Goal: Task Accomplishment & Management: Manage account settings

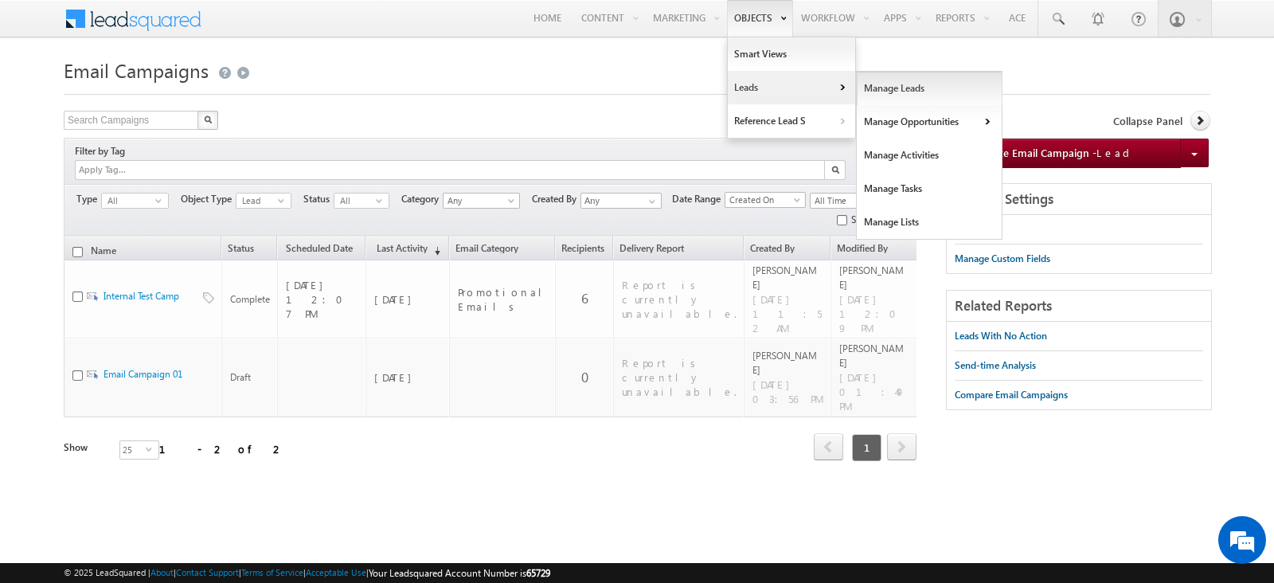
drag, startPoint x: 904, startPoint y: 85, endPoint x: 884, endPoint y: 89, distance: 21.1
click at [904, 85] on link "Manage Leads" at bounding box center [930, 88] width 146 height 33
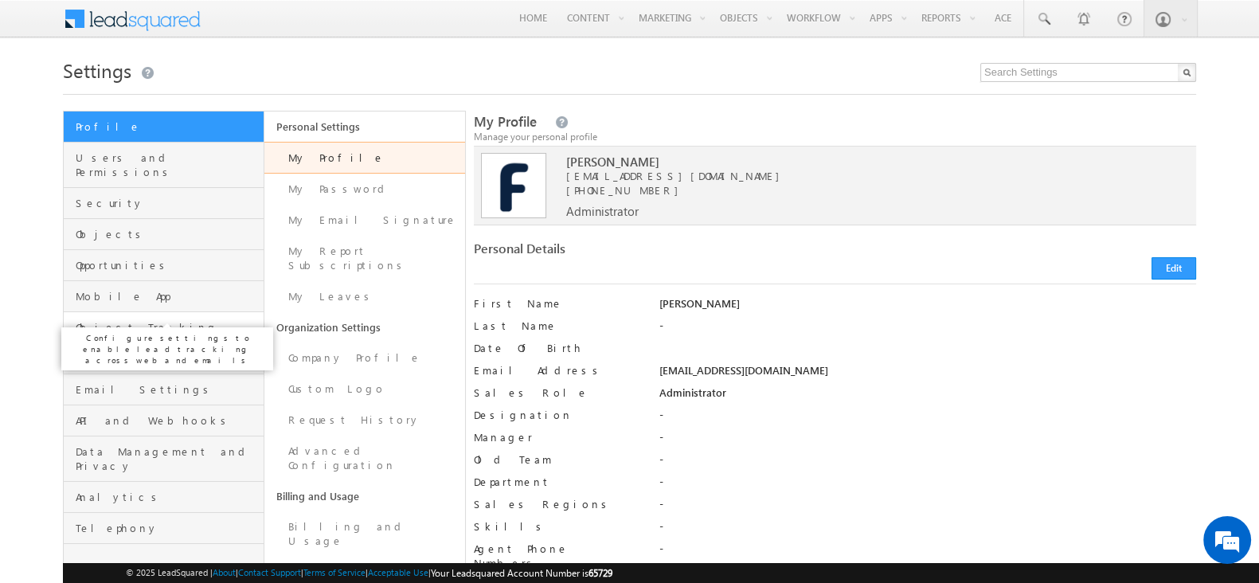
drag, startPoint x: 128, startPoint y: 308, endPoint x: 140, endPoint y: 312, distance: 12.6
click at [128, 320] on span "Object Tracking" at bounding box center [168, 327] width 184 height 14
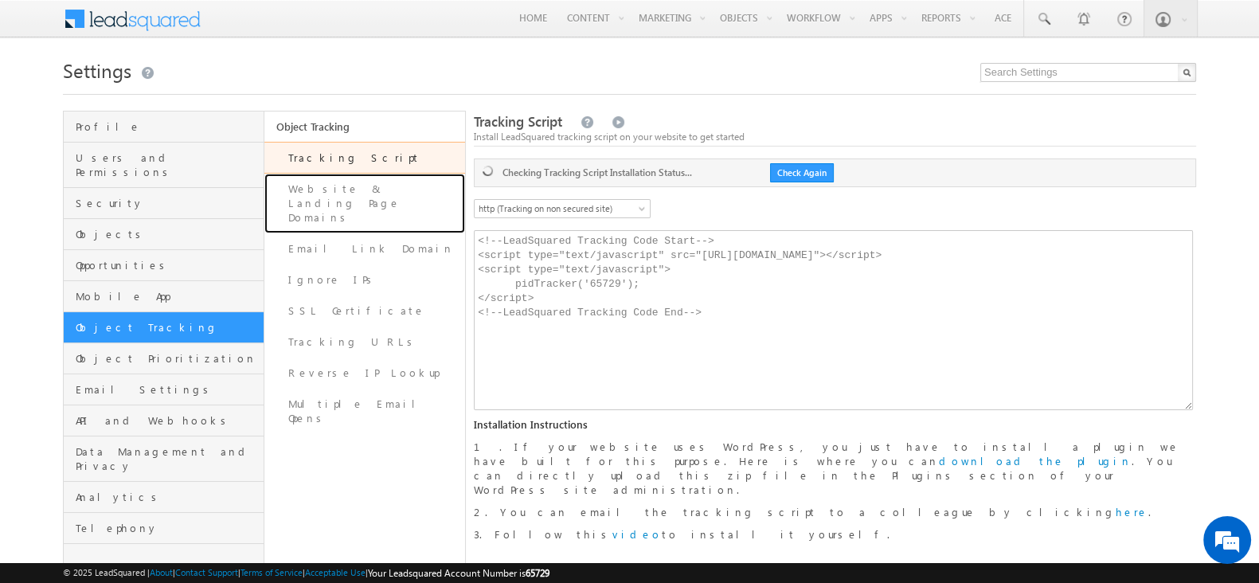
click at [406, 193] on link "Website & Landing Page Domains" at bounding box center [364, 204] width 201 height 60
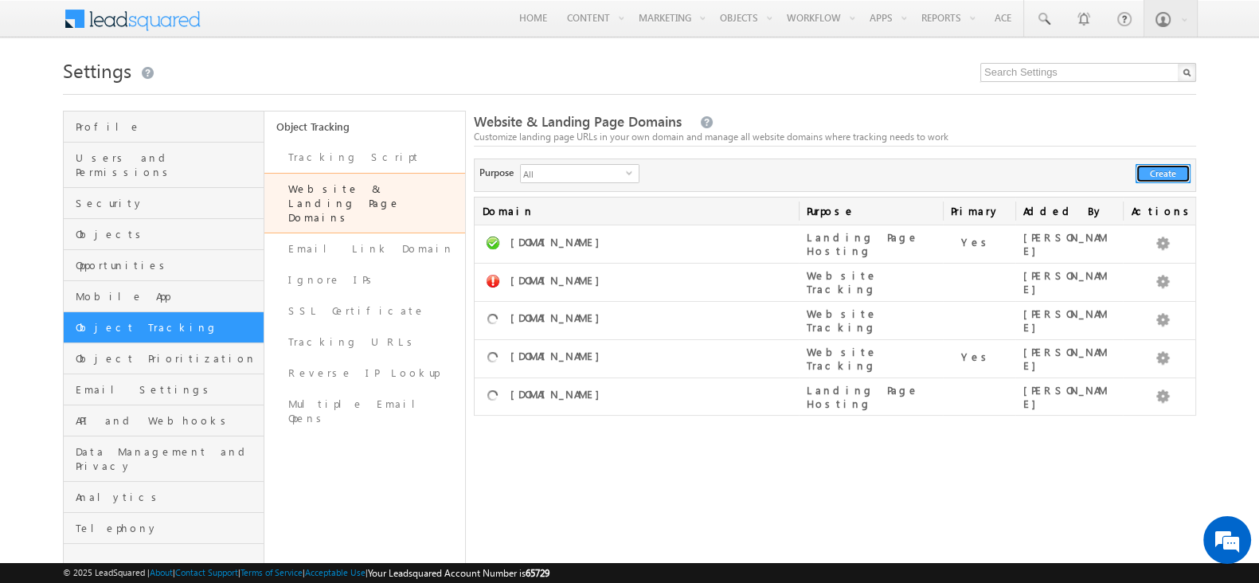
click at [1174, 177] on button "Create" at bounding box center [1162, 173] width 55 height 19
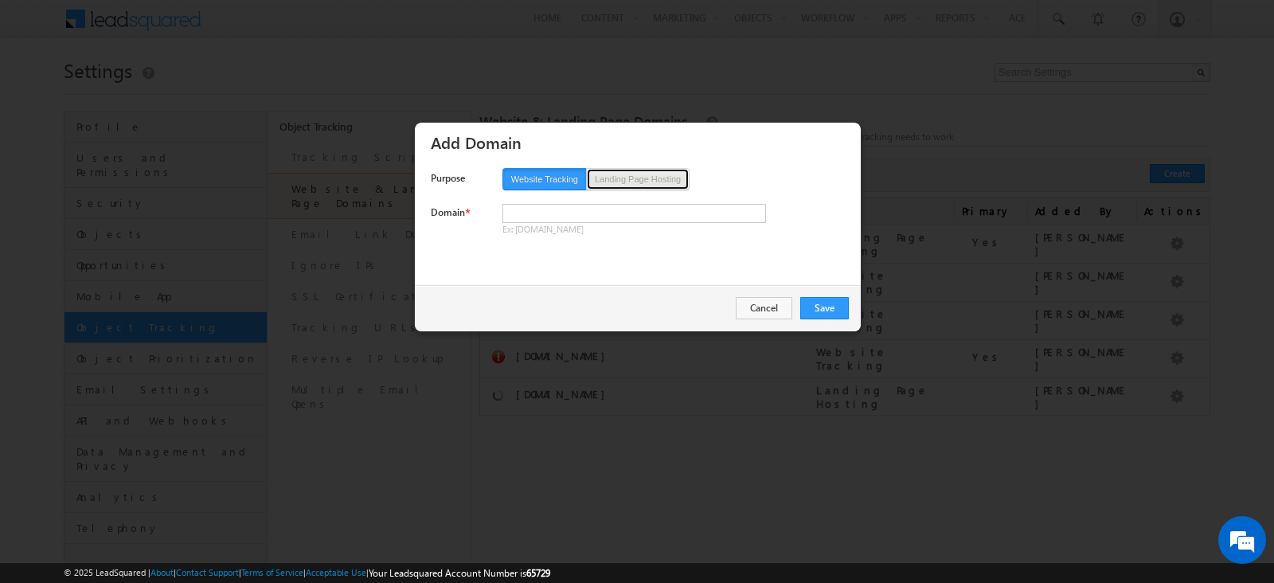
click at [644, 176] on button "Landing Page Hosting" at bounding box center [638, 179] width 104 height 22
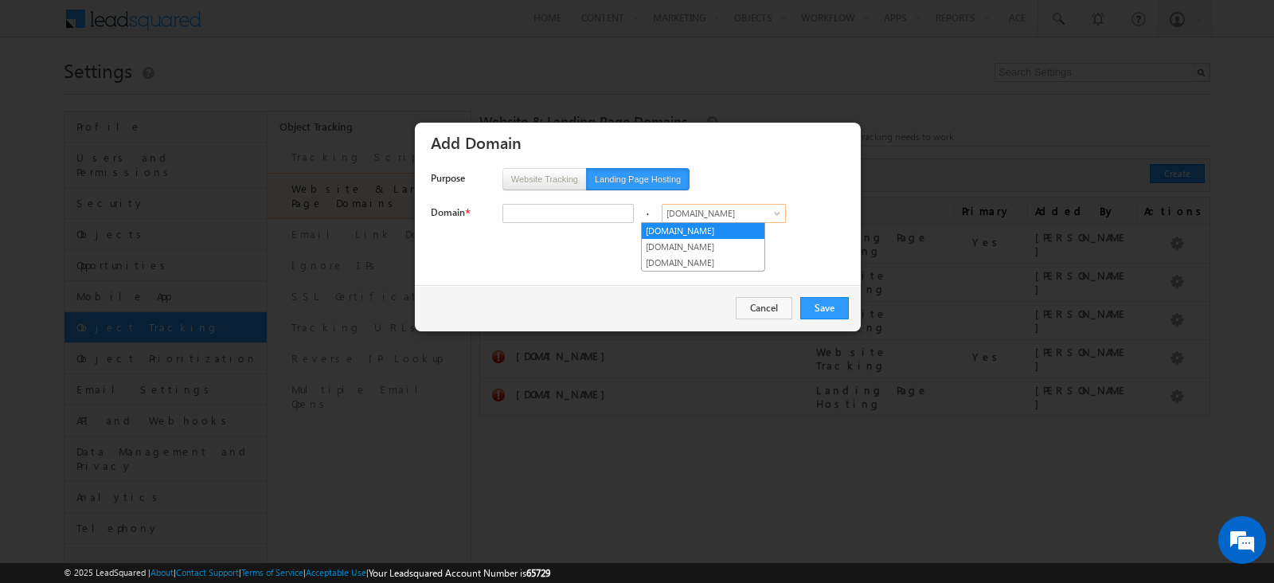
click at [687, 206] on span "leadsquared.com" at bounding box center [718, 213] width 112 height 14
click at [673, 250] on link "healthcarelsq.com" at bounding box center [703, 247] width 123 height 14
click at [563, 213] on input "text" at bounding box center [567, 213] width 131 height 19
type input "contatus"
click at [750, 312] on button "Cancel" at bounding box center [764, 308] width 57 height 22
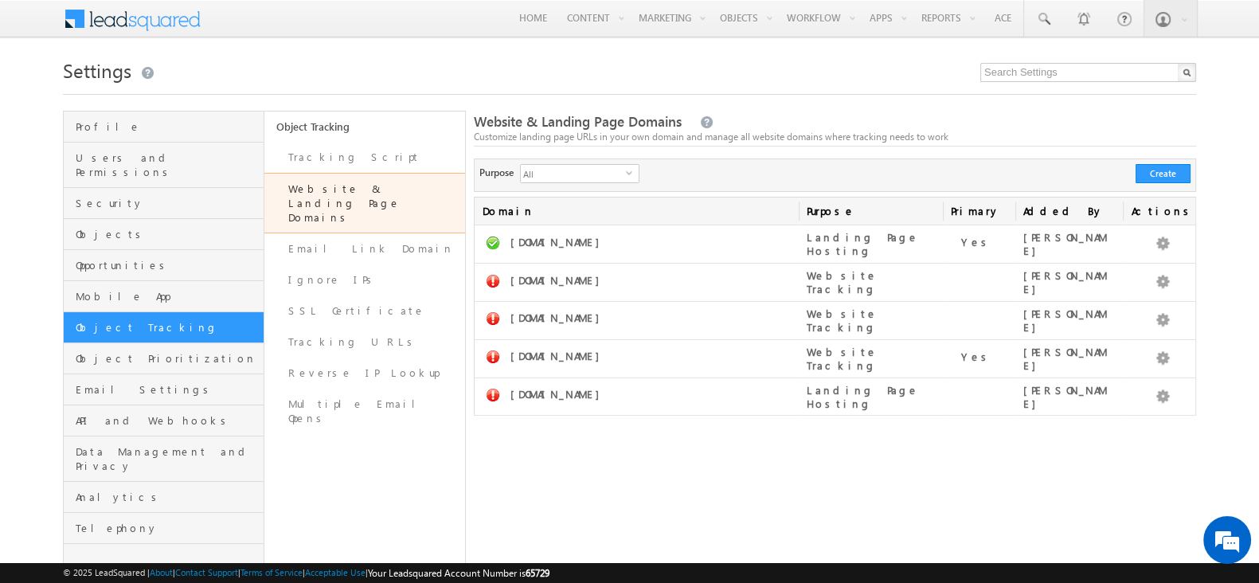
click at [595, 427] on div "Website & Landing Page Domains Customize landing page URLs in your own domain a…" at bounding box center [835, 350] width 722 height 479
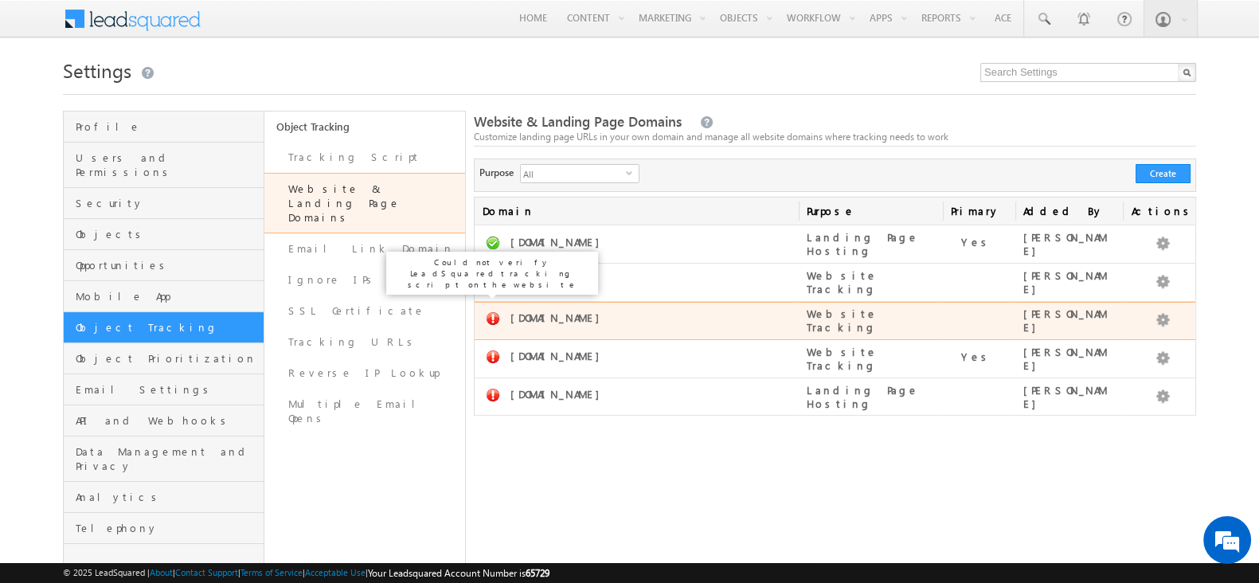
click at [494, 308] on link at bounding box center [493, 318] width 20 height 20
drag, startPoint x: 510, startPoint y: 307, endPoint x: 598, endPoint y: 307, distance: 88.4
click at [598, 310] on div "healthcarelsq.com" at bounding box center [635, 320] width 250 height 21
click at [490, 308] on link at bounding box center [493, 318] width 20 height 20
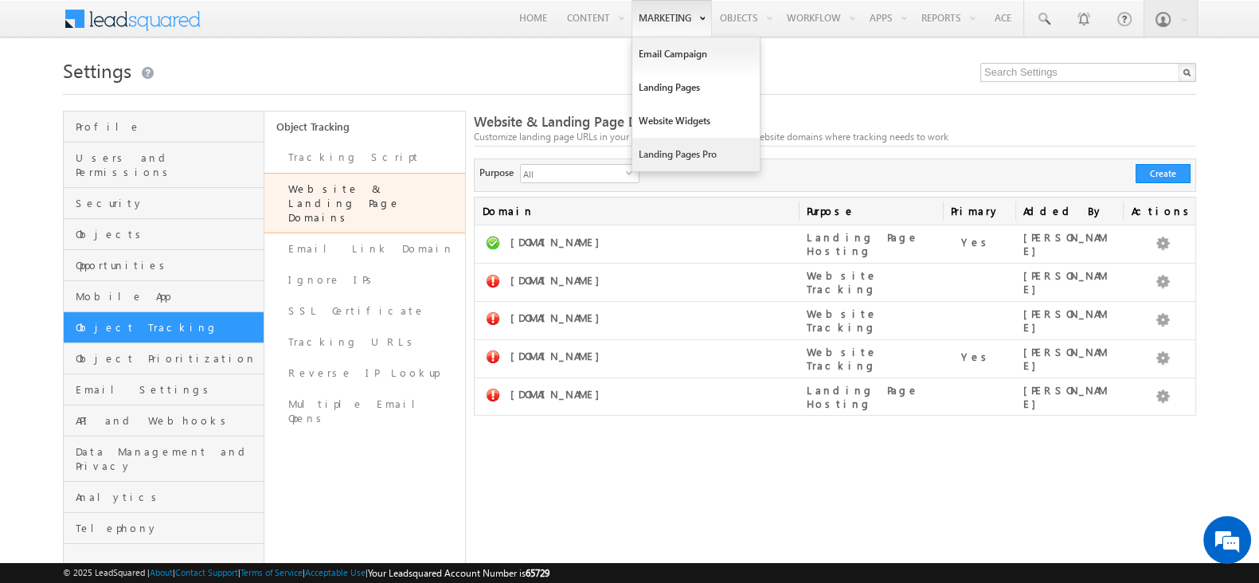
click at [677, 149] on link "Landing Pages Pro" at bounding box center [695, 154] width 127 height 33
